Goal: Information Seeking & Learning: Learn about a topic

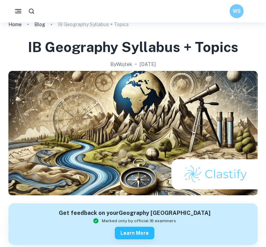
scroll to position [2, 0]
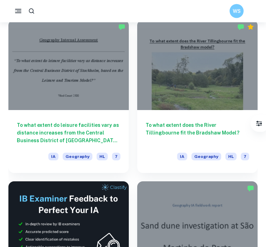
scroll to position [200, 0]
click at [84, 135] on h6 "To what extent do leisure facilities vary as distance increases from the Centra…" at bounding box center [69, 132] width 104 height 23
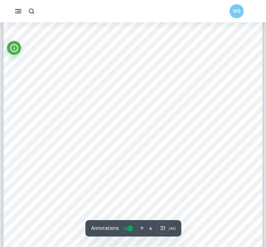
scroll to position [11452, 0]
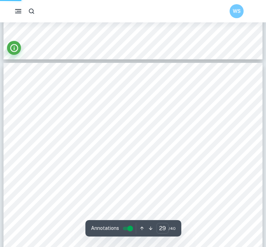
scroll to position [223, 0]
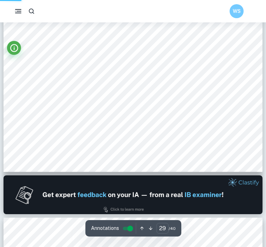
type input "1"
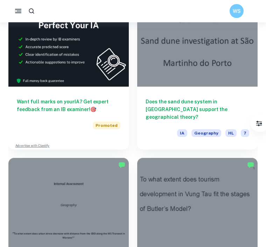
scroll to position [394, 0]
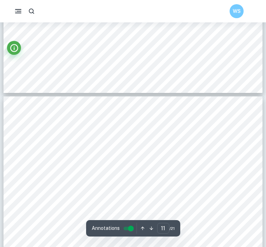
scroll to position [3745, 0]
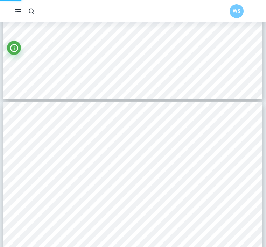
type input "2"
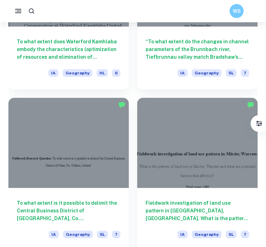
scroll to position [932, 0]
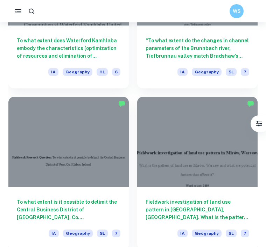
click at [89, 204] on h6 "To what extent is it possible to delimit the Central Business District of [GEOG…" at bounding box center [69, 209] width 104 height 23
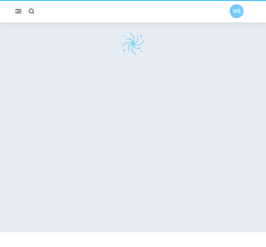
scroll to position [6, 0]
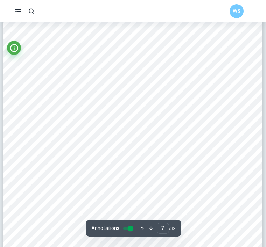
scroll to position [2423, 0]
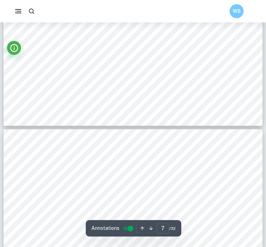
type input "8"
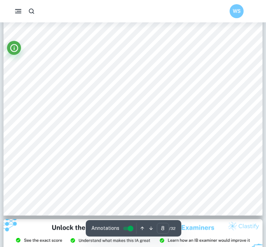
scroll to position [2849, 0]
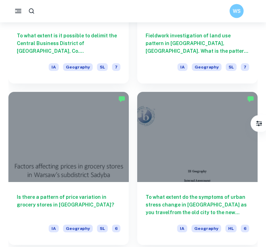
scroll to position [1098, 0]
click at [105, 202] on h6 "Is there a pattern of price variation in grocery stores in [GEOGRAPHIC_DATA]?" at bounding box center [69, 204] width 104 height 23
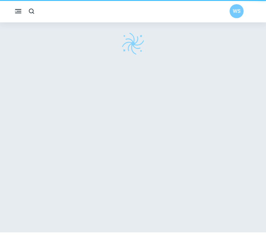
scroll to position [6, 0]
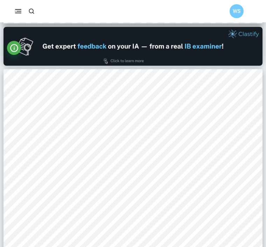
scroll to position [385, 0]
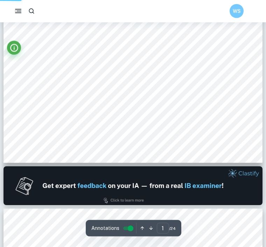
scroll to position [1121, 0]
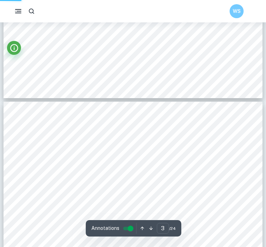
type input "4"
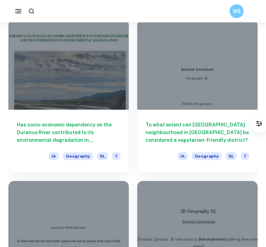
scroll to position [8608, 0]
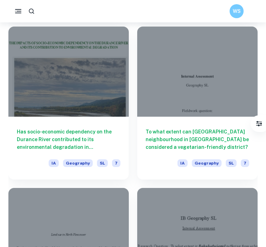
click at [186, 137] on h6 "To what extent can Saska Kępa neighbourhood in Warsaw be considered a vegetaria…" at bounding box center [198, 139] width 104 height 23
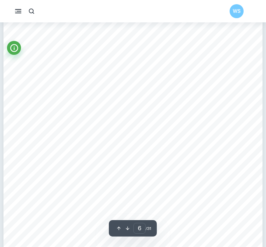
scroll to position [2053, 0]
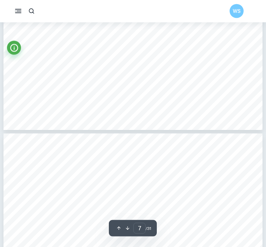
type input "8"
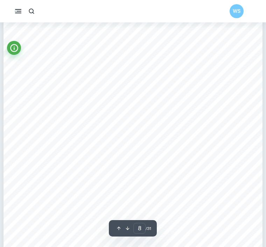
scroll to position [2755, 0]
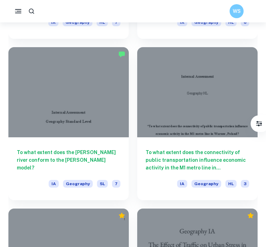
scroll to position [3884, 0]
